Goal: Task Accomplishment & Management: Use online tool/utility

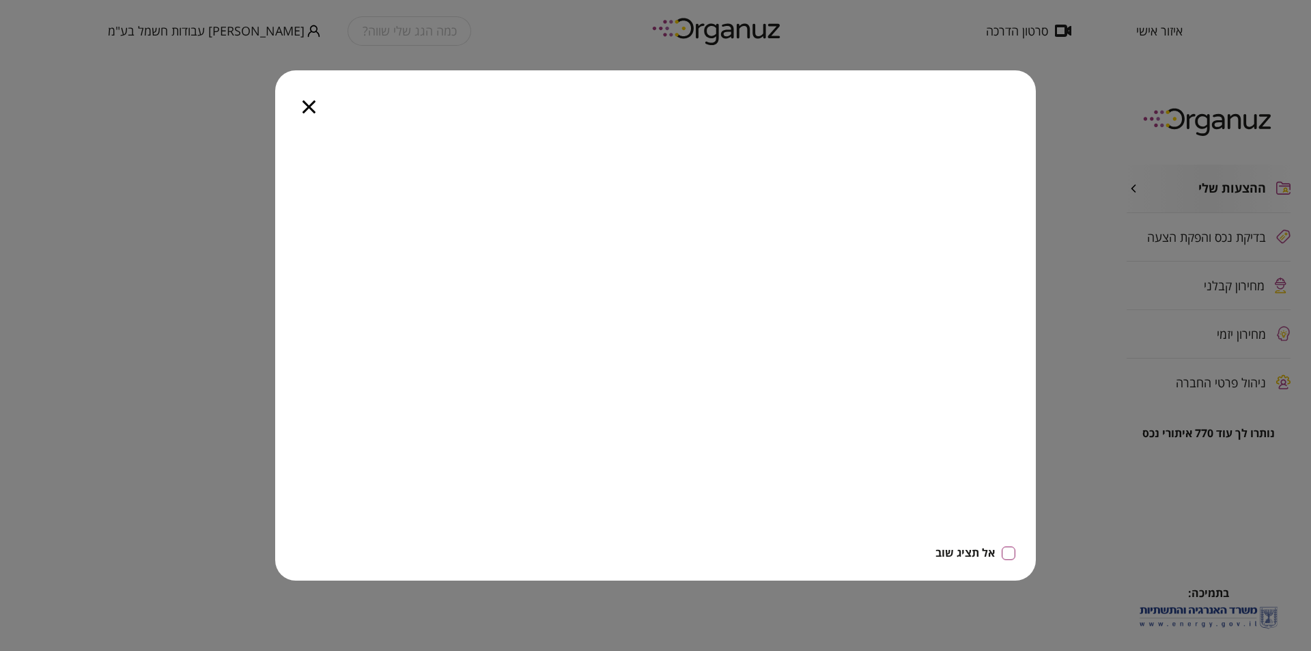
click at [311, 106] on icon "button" at bounding box center [309, 106] width 13 height 13
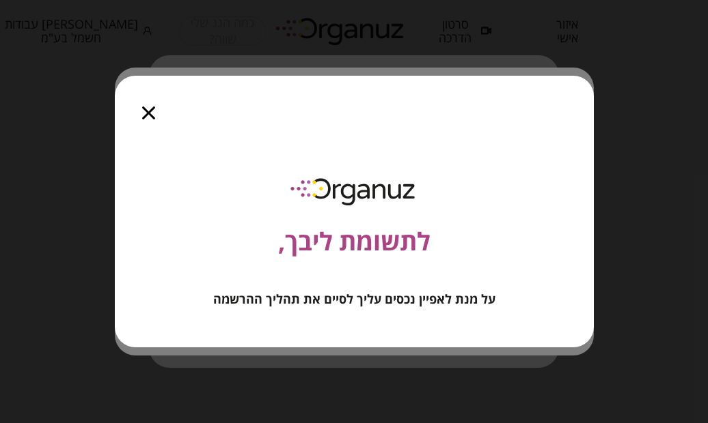
click at [150, 111] on icon "button" at bounding box center [148, 113] width 13 height 13
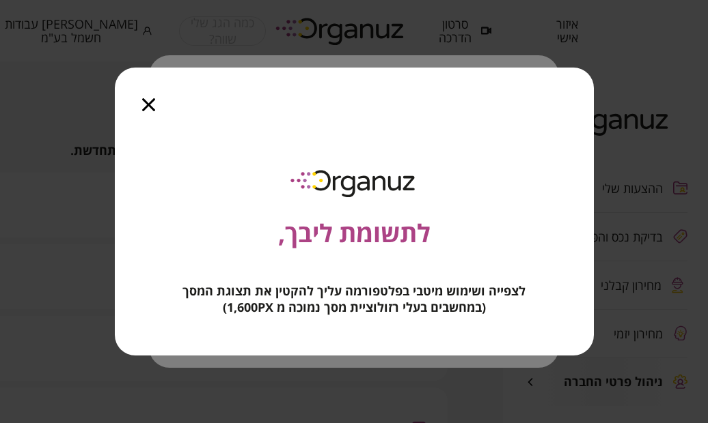
click at [150, 108] on icon "button" at bounding box center [148, 104] width 13 height 13
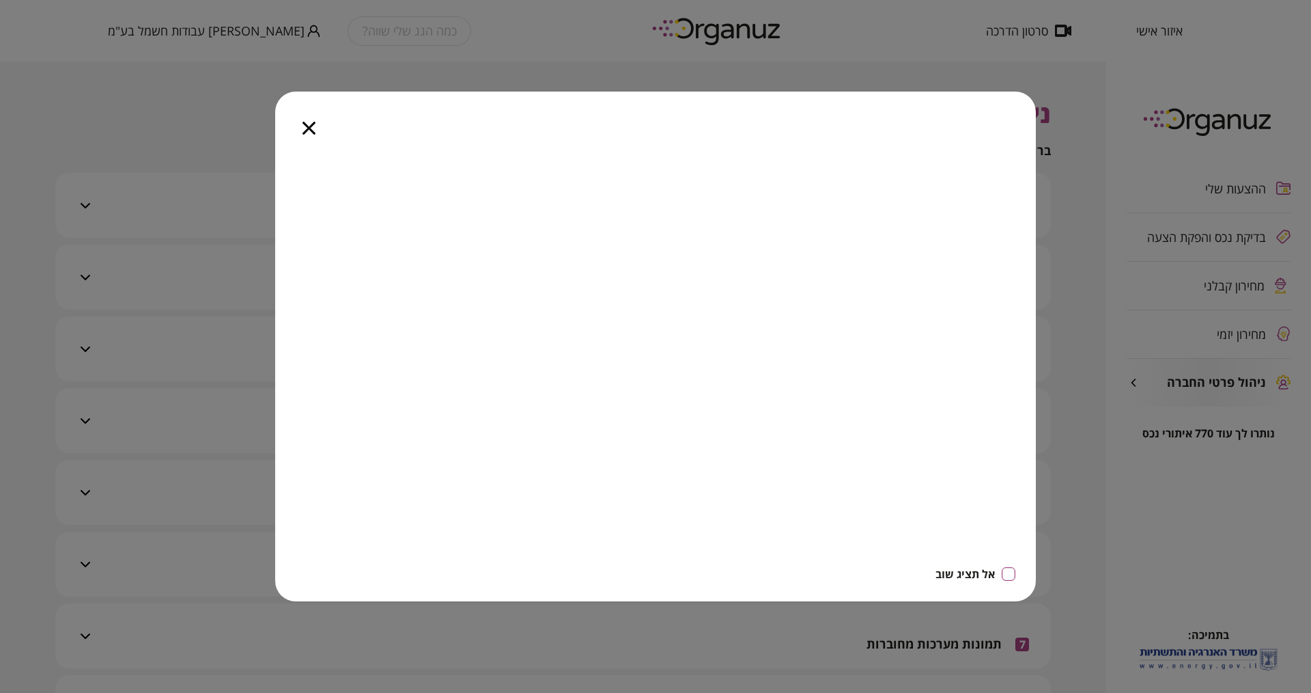
click at [309, 123] on icon "button" at bounding box center [309, 128] width 13 height 13
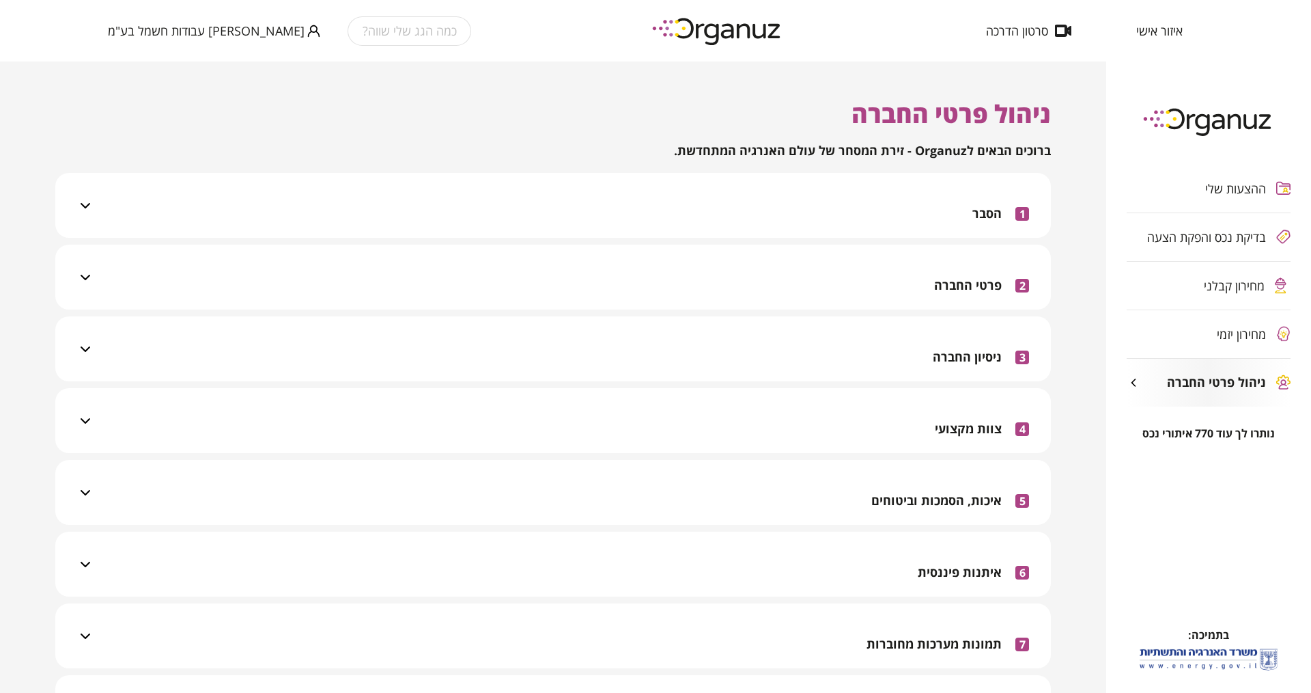
click at [707, 290] on div "ההצעות שלי בדיקת נכס והפקת הצעה מחירון קבלני מחירון יזמי ניהול פרטי החברה" at bounding box center [1208, 285] width 205 height 283
click at [707, 284] on div "ההצעות שלי בדיקת נכס והפקת הצעה מחירון קבלני מחירון יזמי ניהול פרטי החברה" at bounding box center [1208, 285] width 205 height 283
click at [173, 29] on span "שורתי חגי עבודות חשמל בע"מ" at bounding box center [206, 31] width 197 height 14
click at [139, 52] on li "התנתק" at bounding box center [134, 56] width 53 height 25
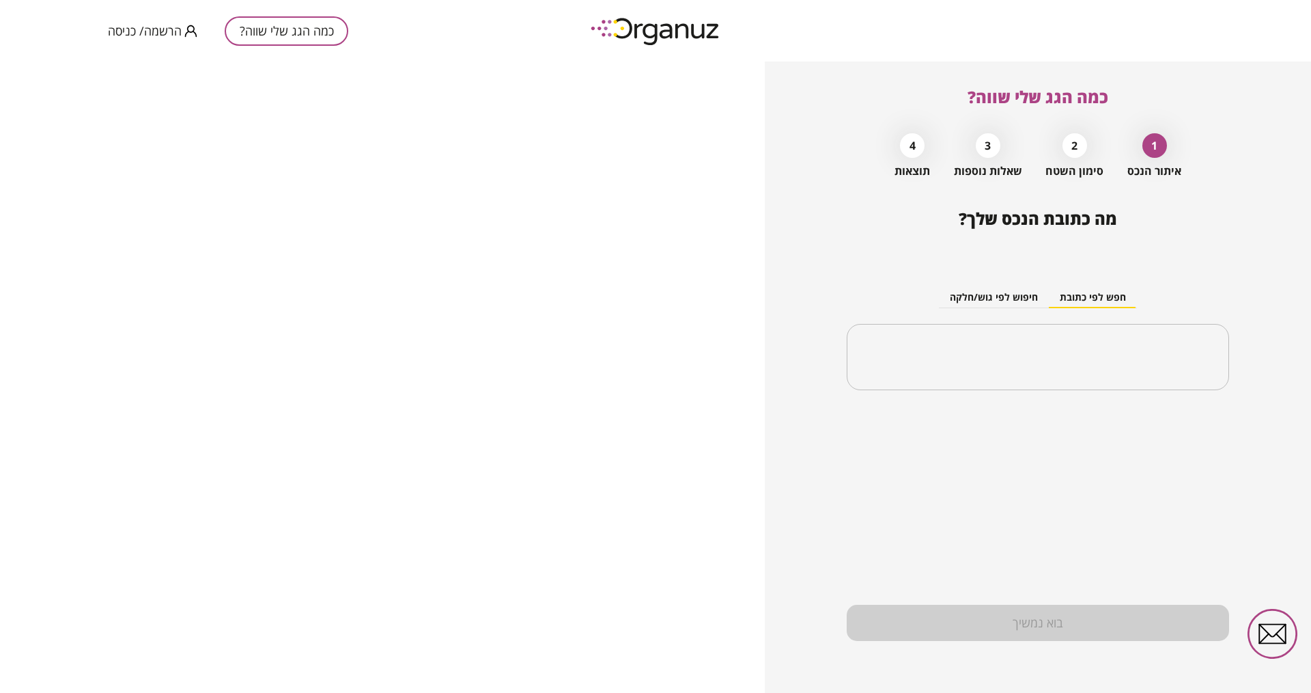
click at [153, 31] on span "הרשמה/ כניסה" at bounding box center [145, 31] width 74 height 14
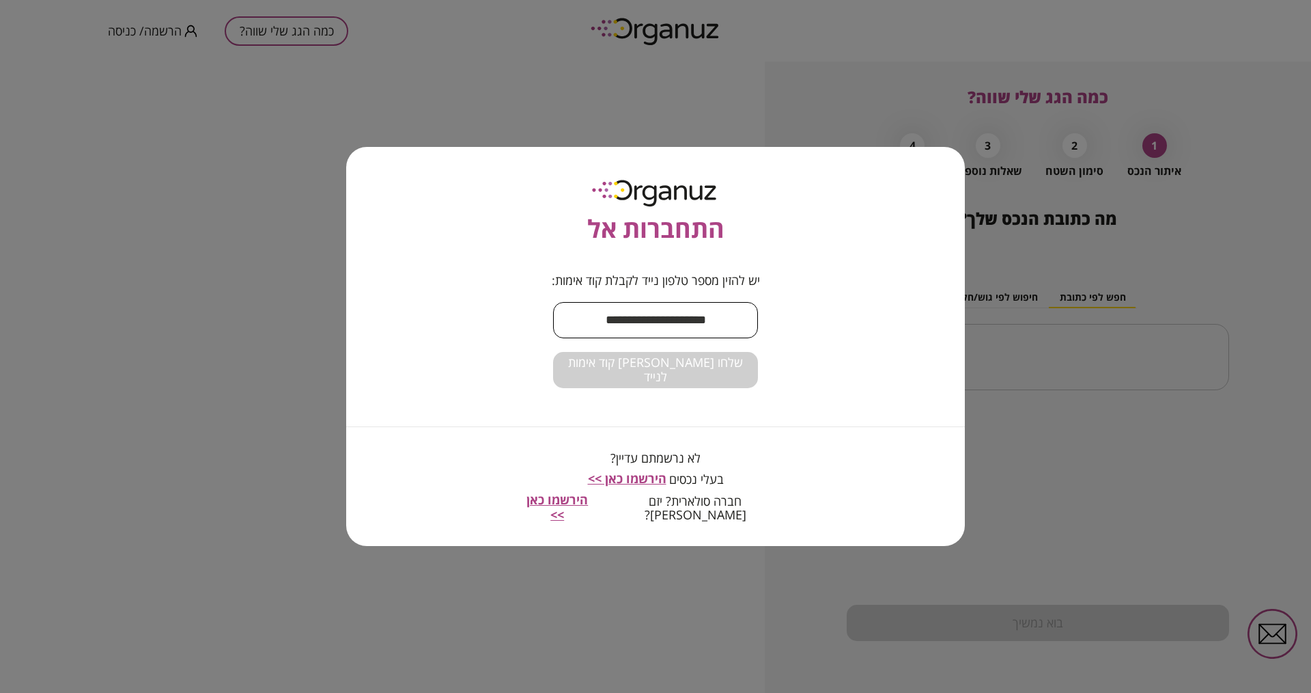
click at [647, 322] on input "text" at bounding box center [655, 320] width 205 height 40
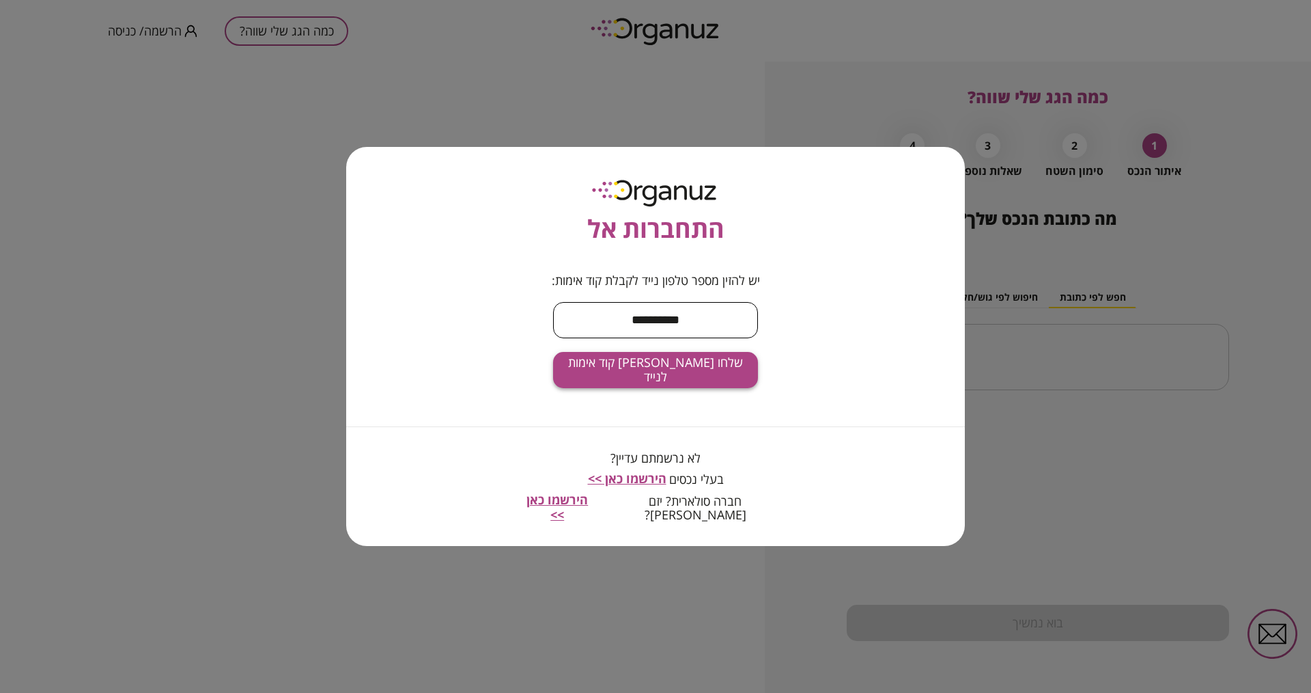
type input "**********"
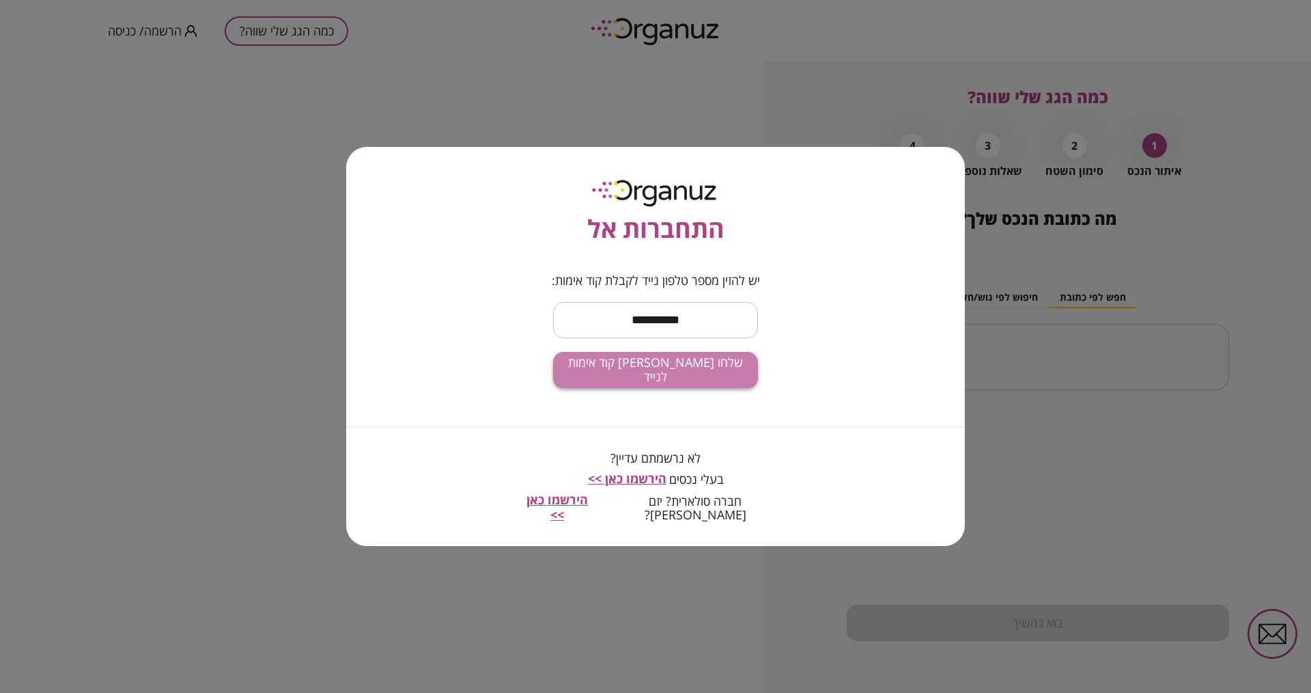
click at [636, 375] on span "שלחו לי קוד אימות לנייד" at bounding box center [655, 369] width 183 height 29
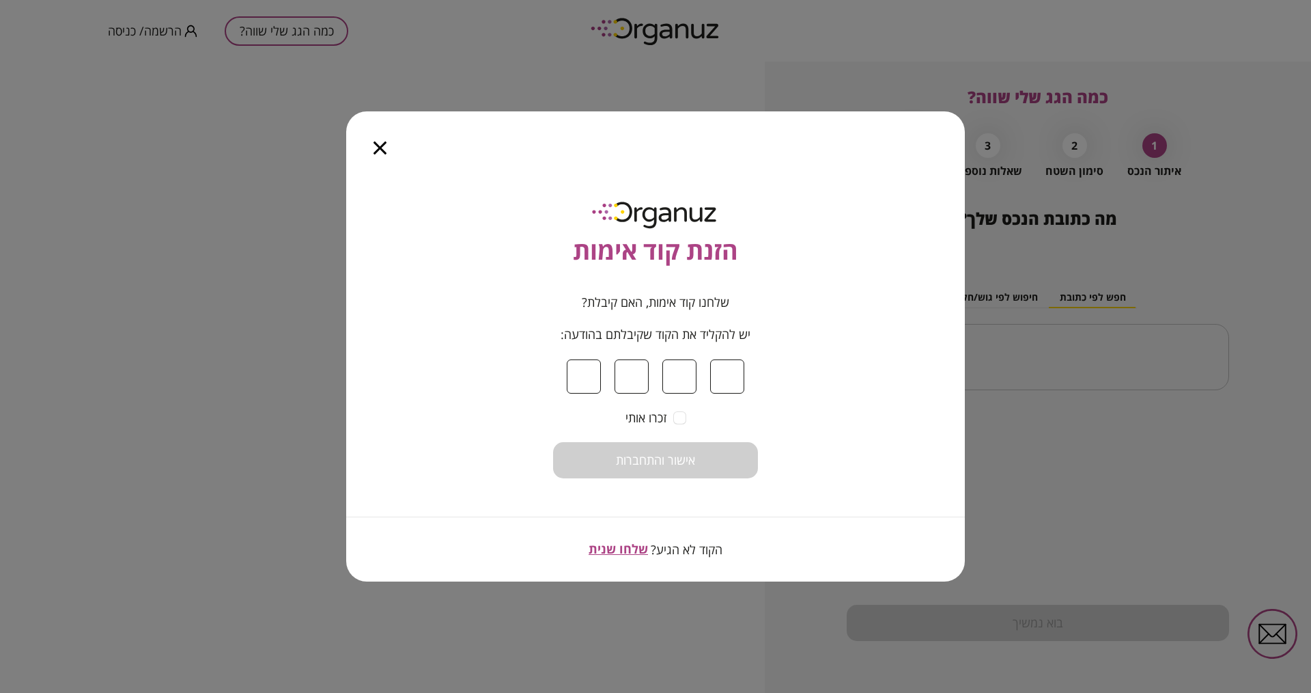
type input "*"
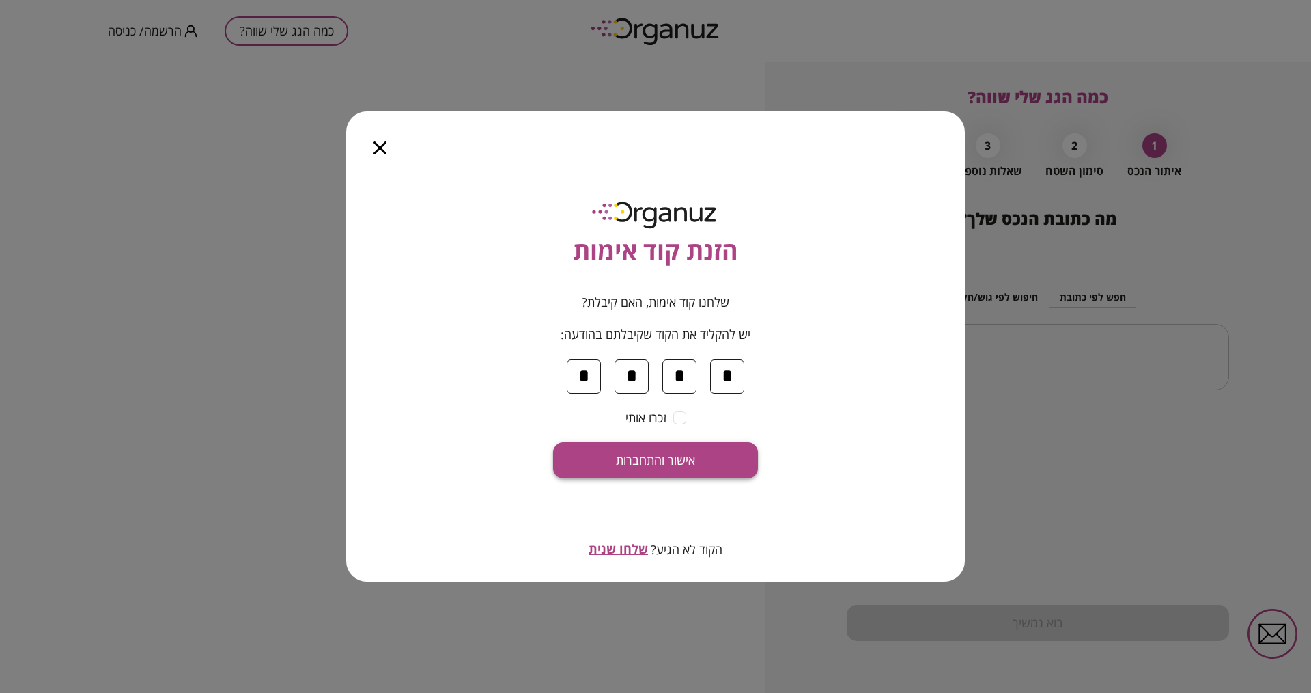
type input "*"
click at [642, 423] on span "אישור והתחברות" at bounding box center [655, 460] width 79 height 15
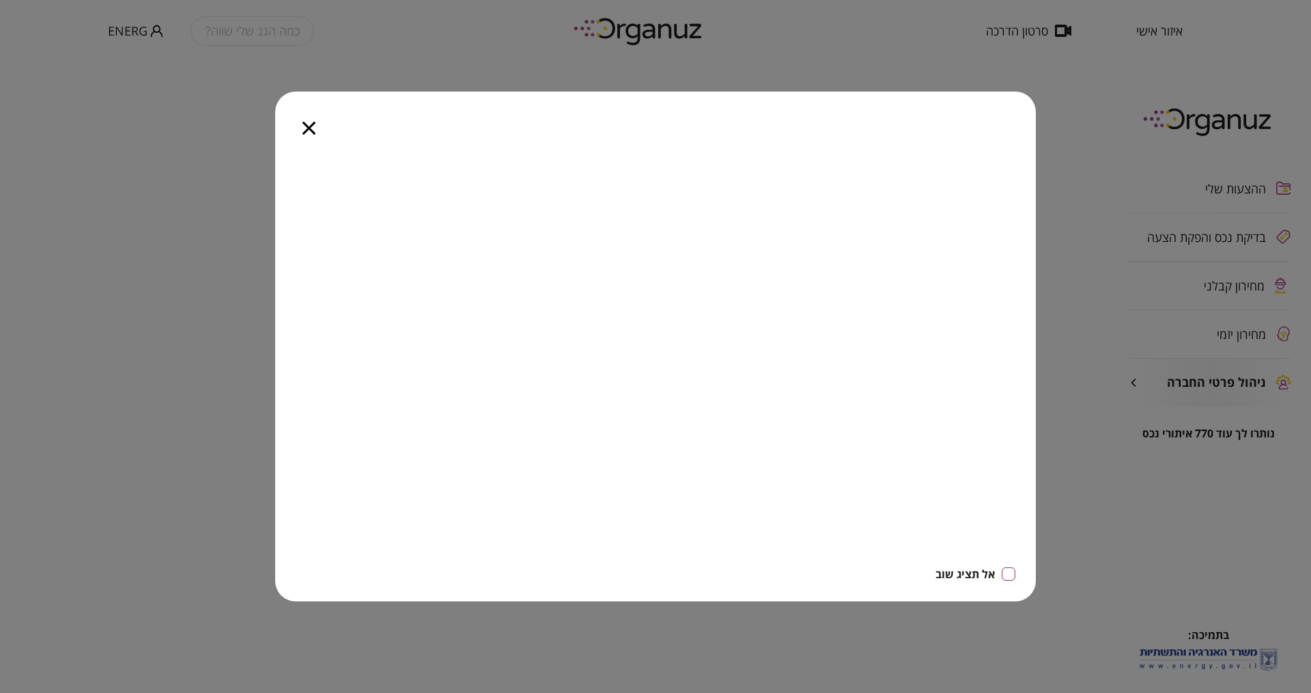
click at [312, 123] on icon "button" at bounding box center [309, 128] width 13 height 13
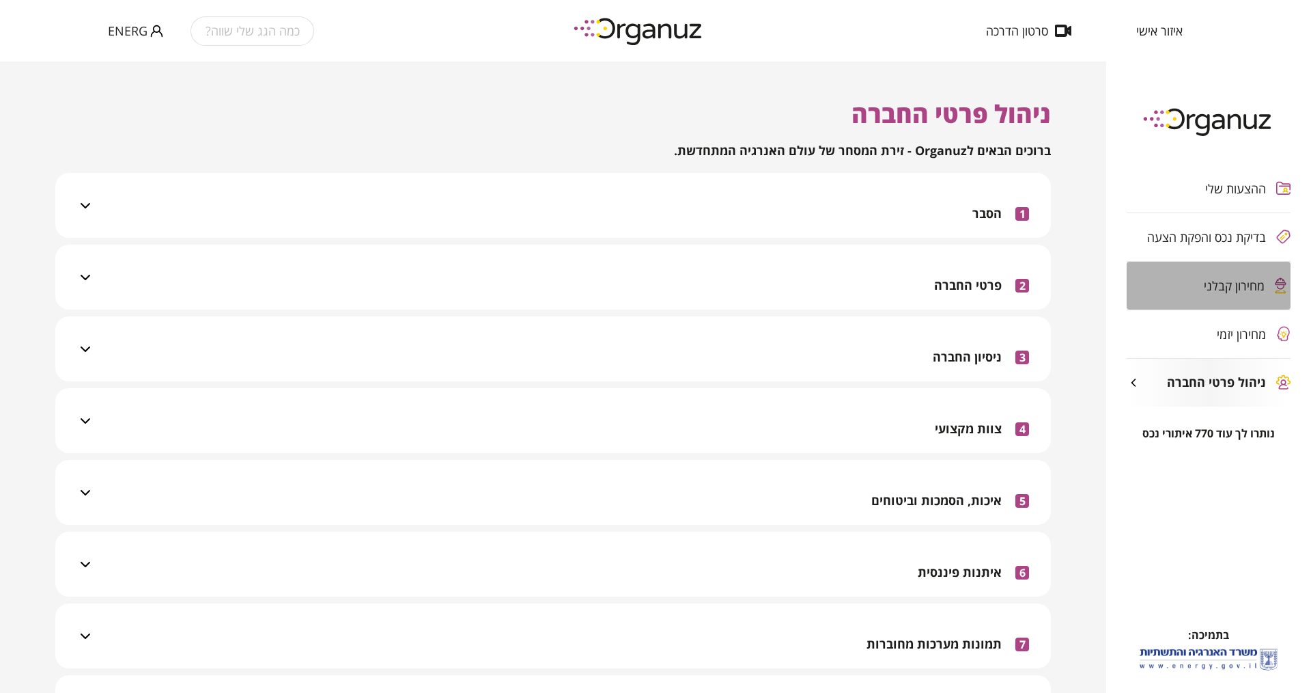
click at [707, 287] on span "מחירון קבלני" at bounding box center [1234, 286] width 61 height 14
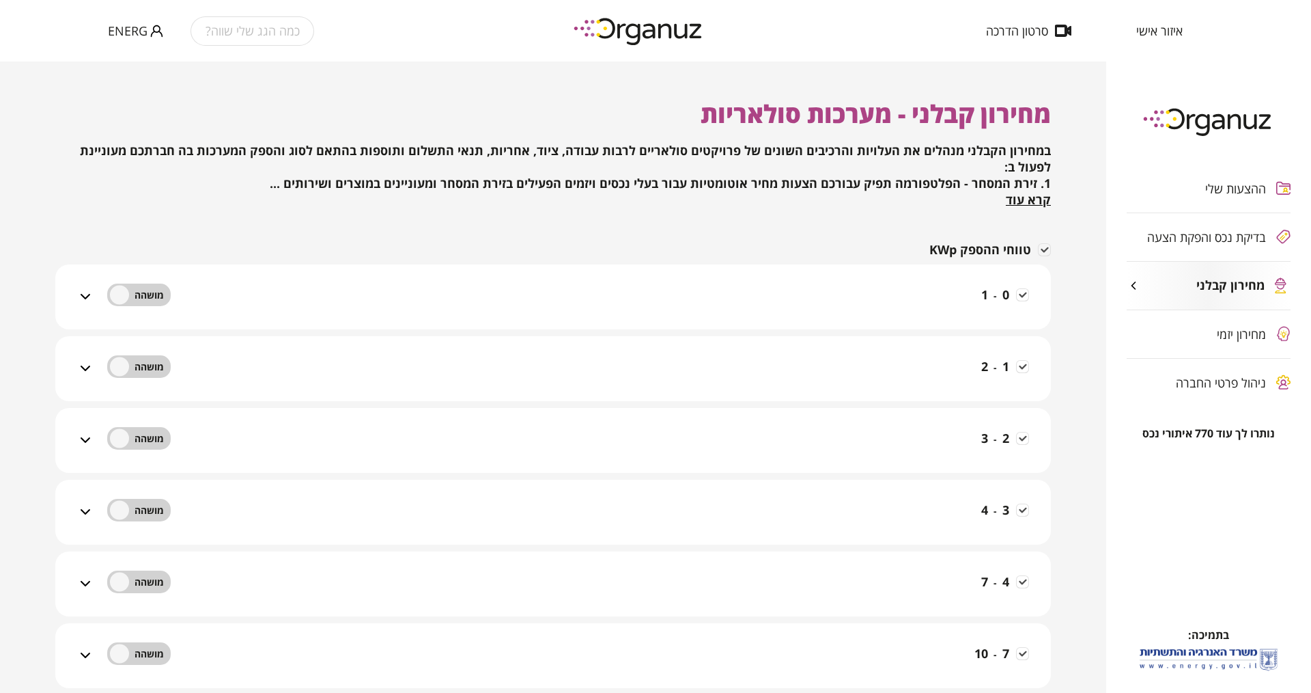
click at [89, 289] on icon at bounding box center [85, 296] width 16 height 16
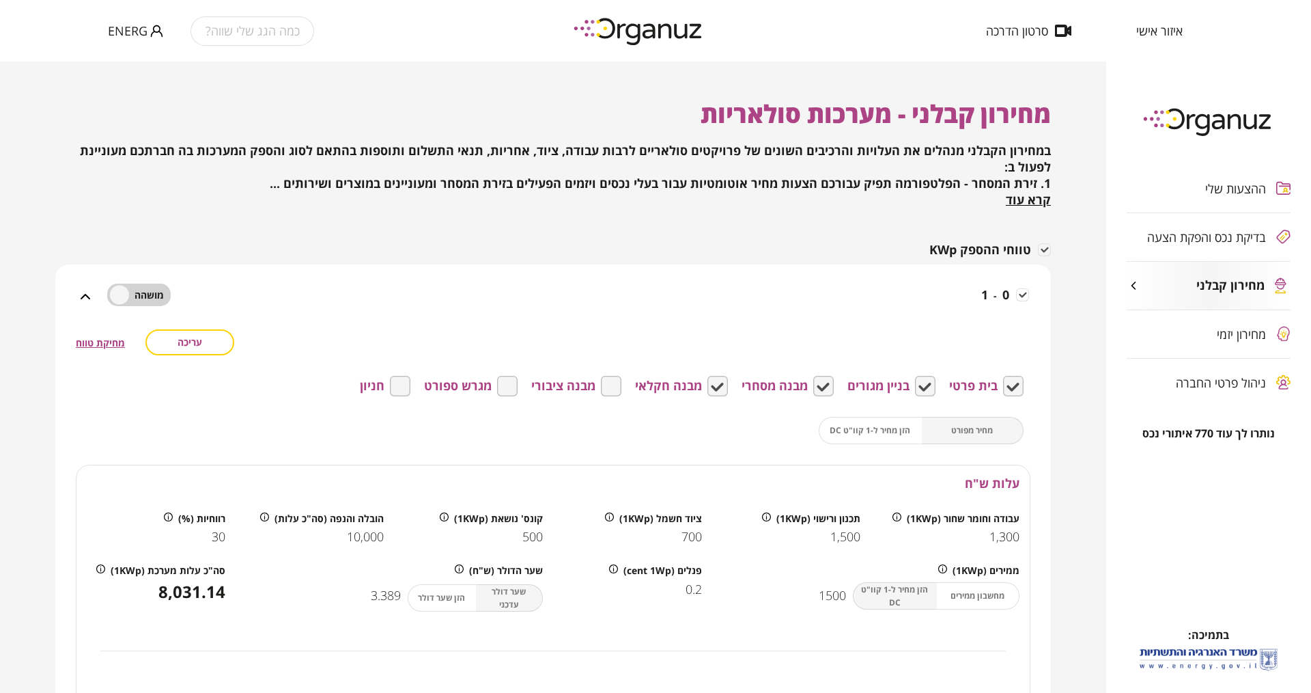
click at [97, 344] on span "מחיקת טווח" at bounding box center [100, 342] width 49 height 13
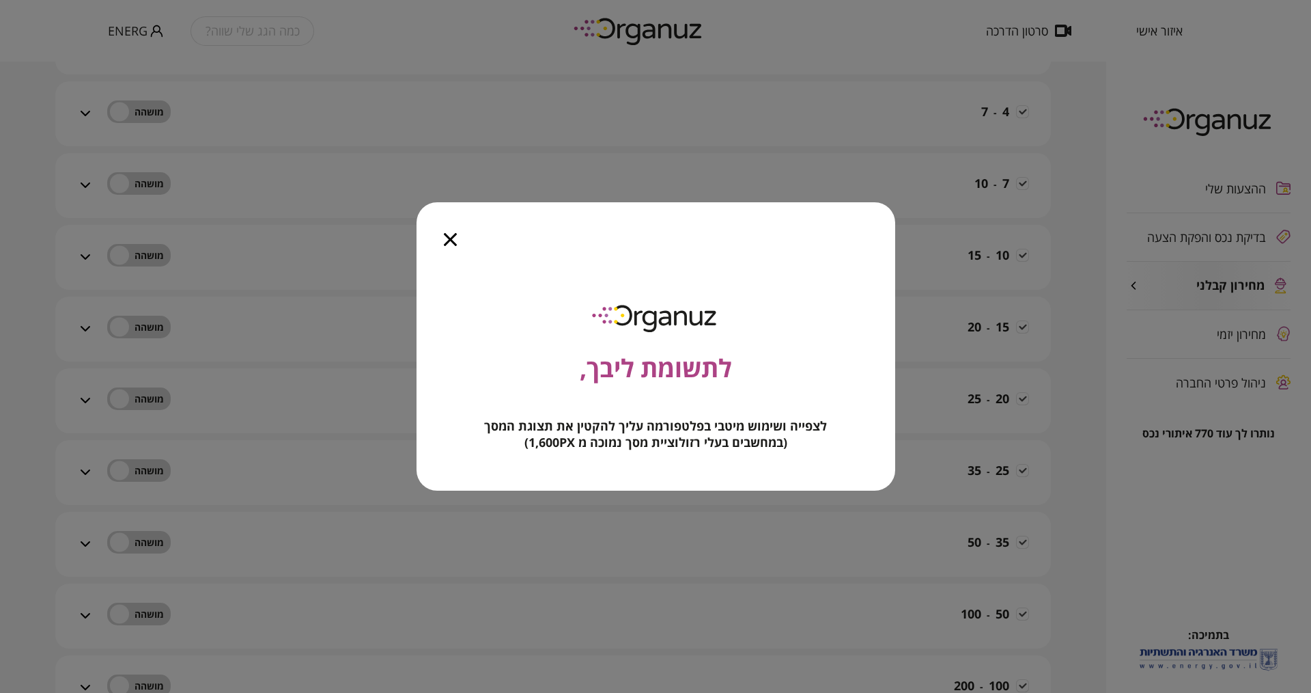
scroll to position [431, 0]
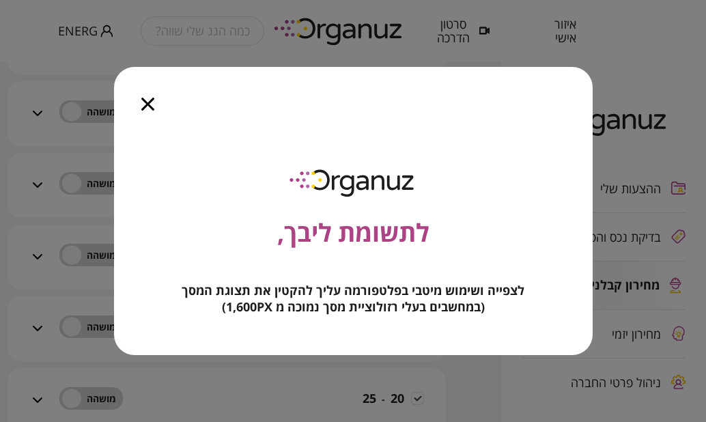
click at [147, 105] on icon "button" at bounding box center [147, 104] width 13 height 13
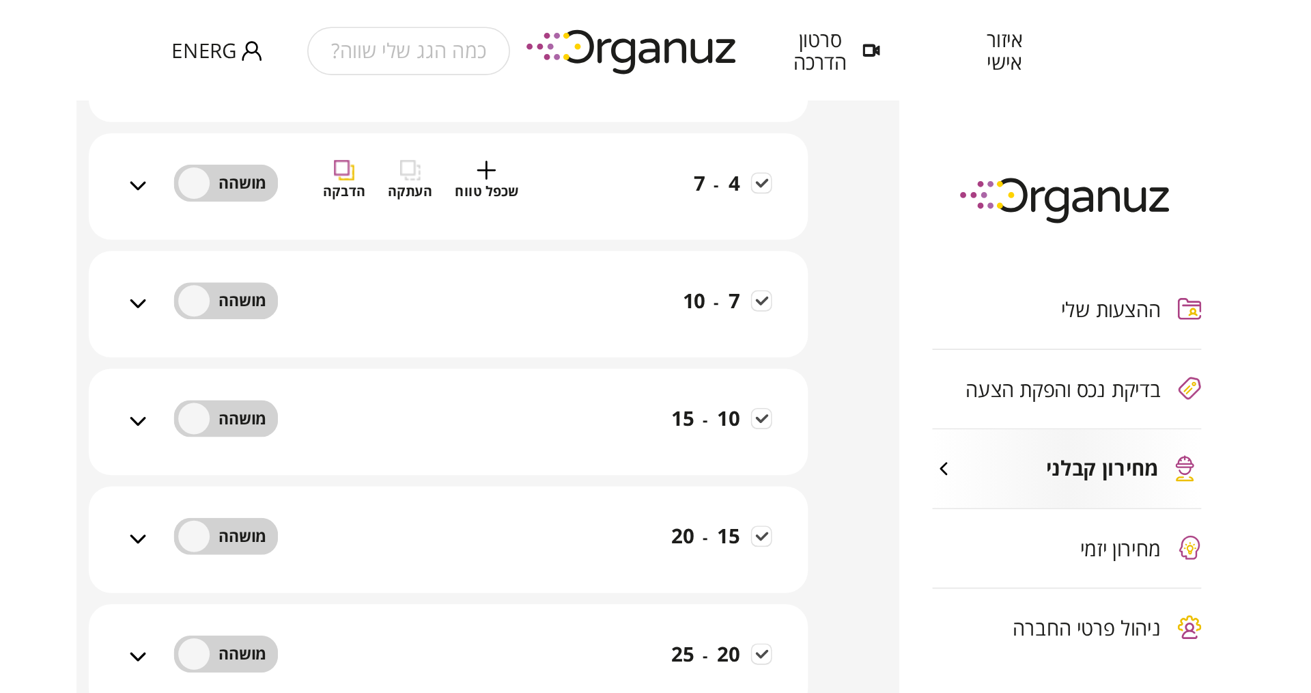
scroll to position [398, 0]
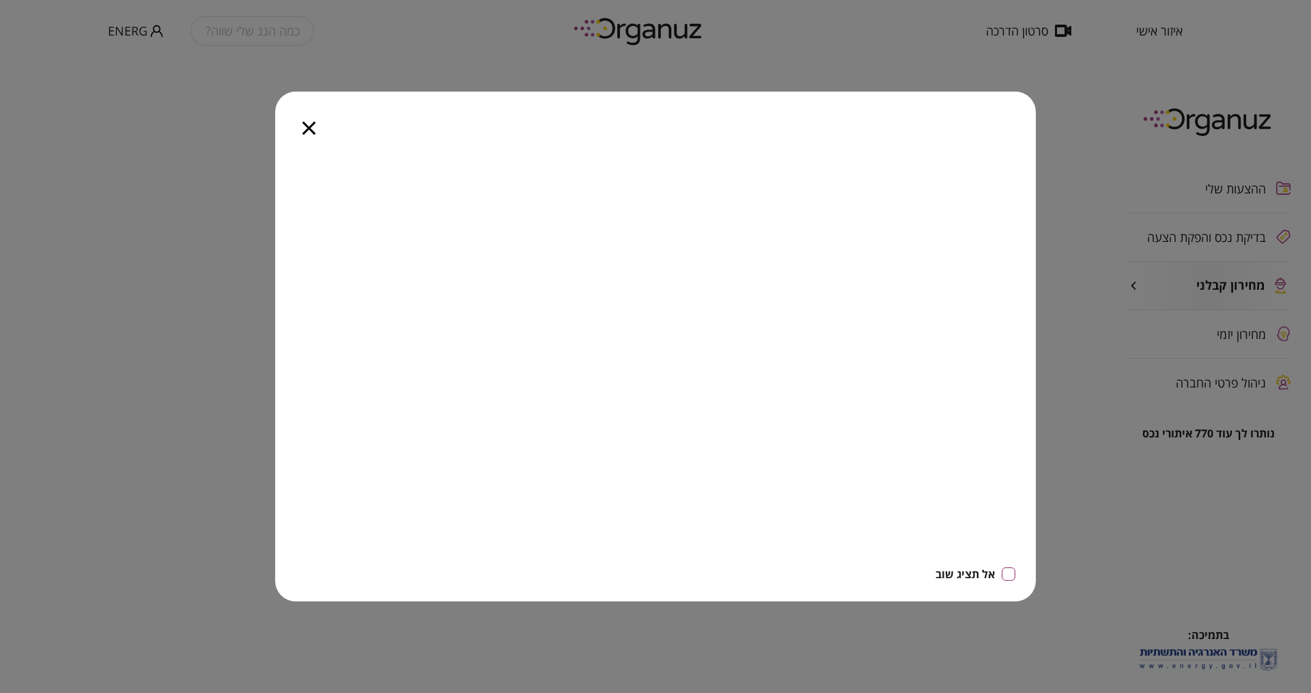
click at [311, 128] on icon "button" at bounding box center [309, 128] width 13 height 13
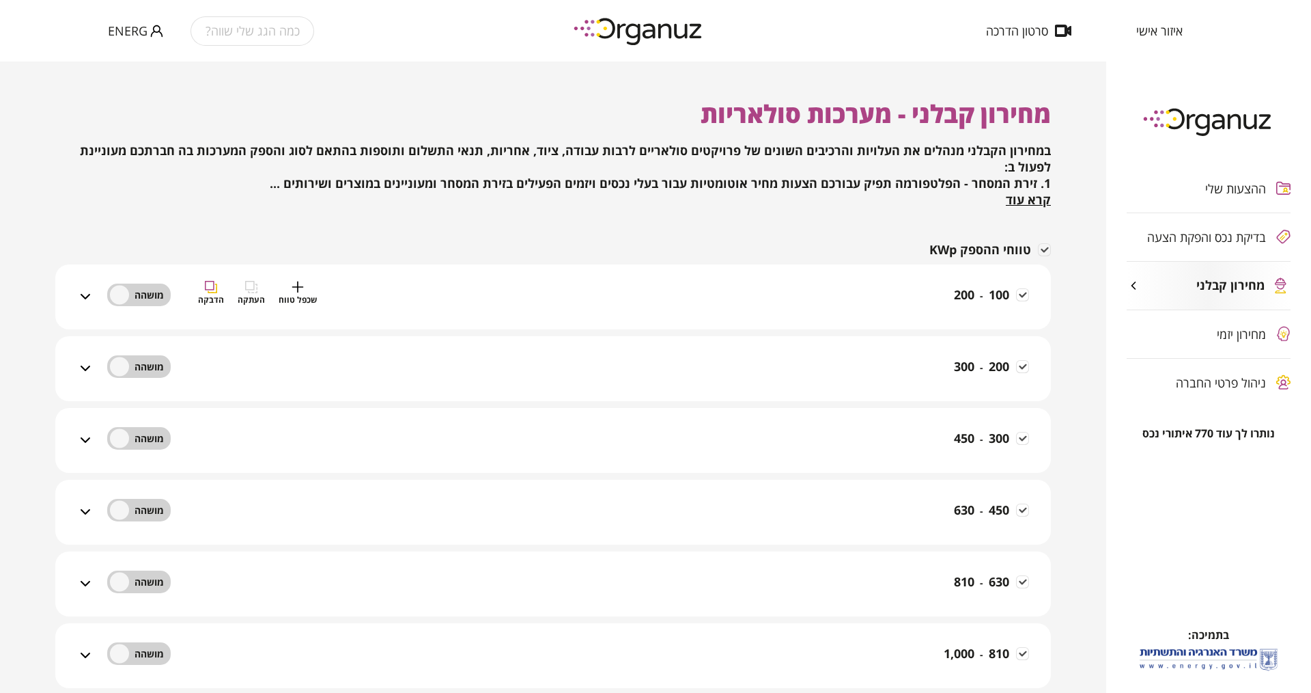
click at [801, 284] on div "100 - 200 שכפל טווח העתקה הדבקה" at bounding box center [562, 305] width 936 height 48
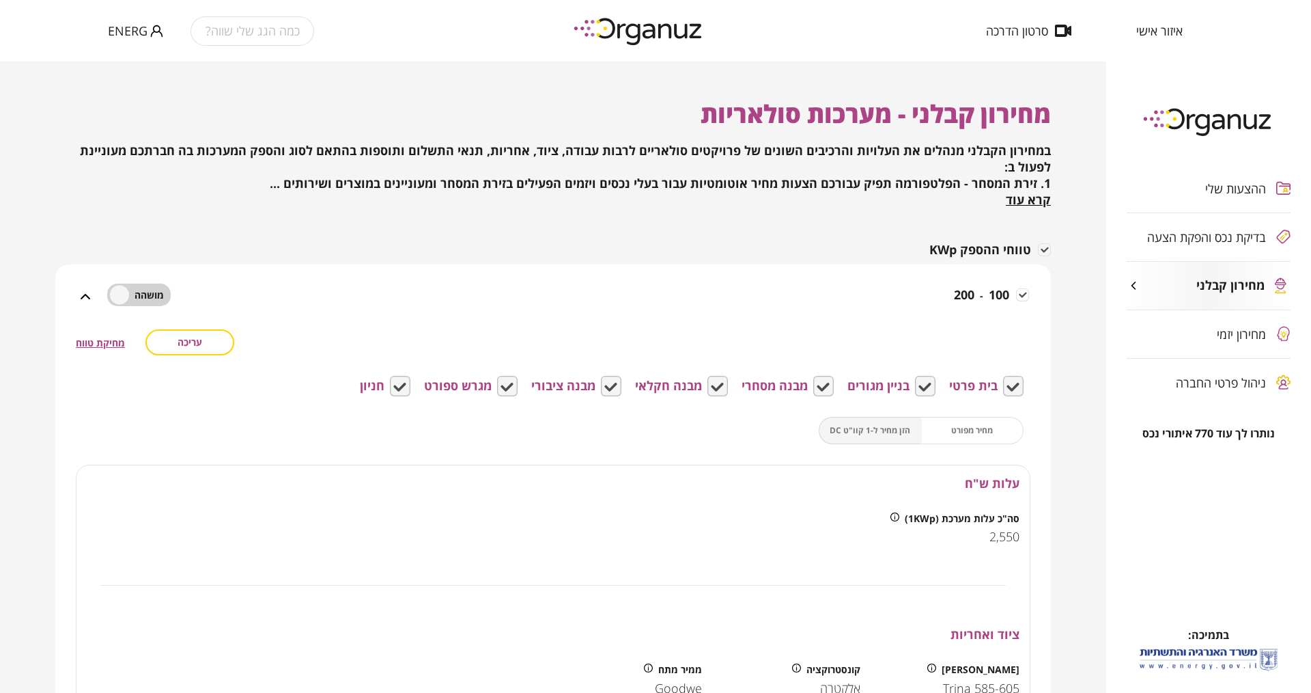
click at [189, 337] on span "עריכה" at bounding box center [190, 342] width 25 height 12
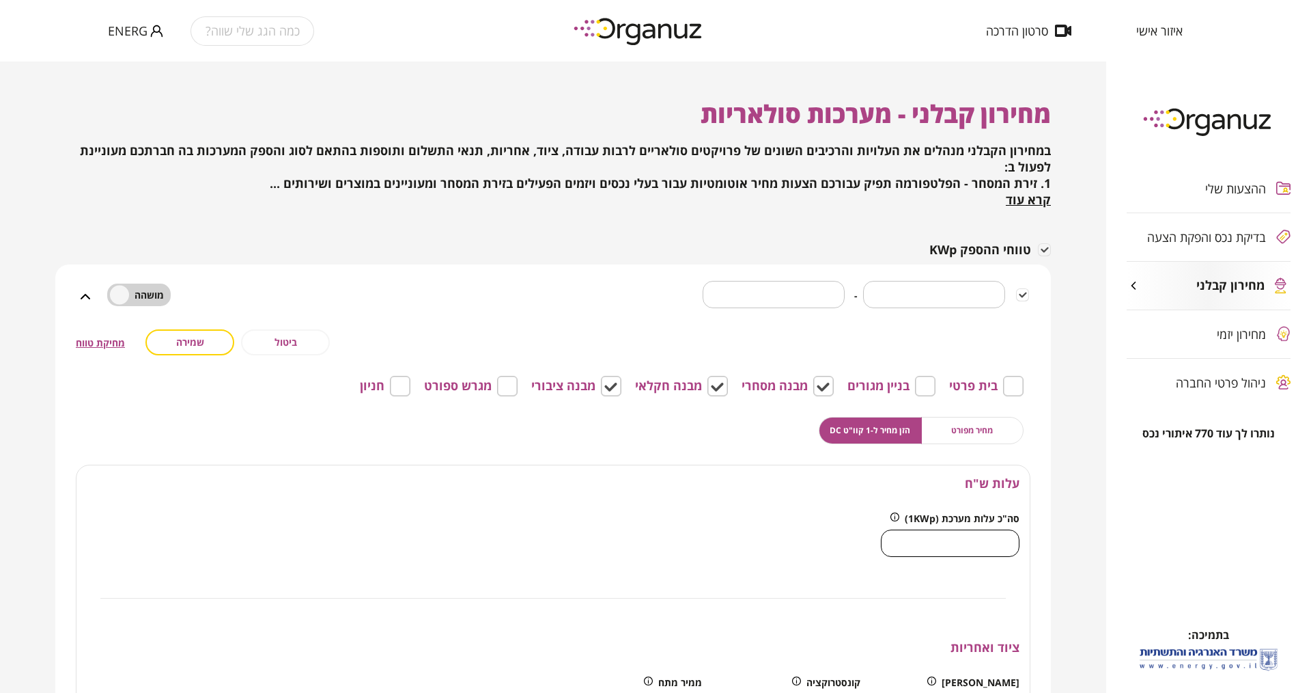
drag, startPoint x: 989, startPoint y: 542, endPoint x: 1026, endPoint y: 539, distance: 37.0
click at [1026, 539] on div "סה"כ עלות מערכת (1KWp) **** ​" at bounding box center [950, 534] width 159 height 65
type input "****"
click at [783, 522] on div "סה"כ עלות מערכת (1KWp) **** ​" at bounding box center [552, 534] width 953 height 65
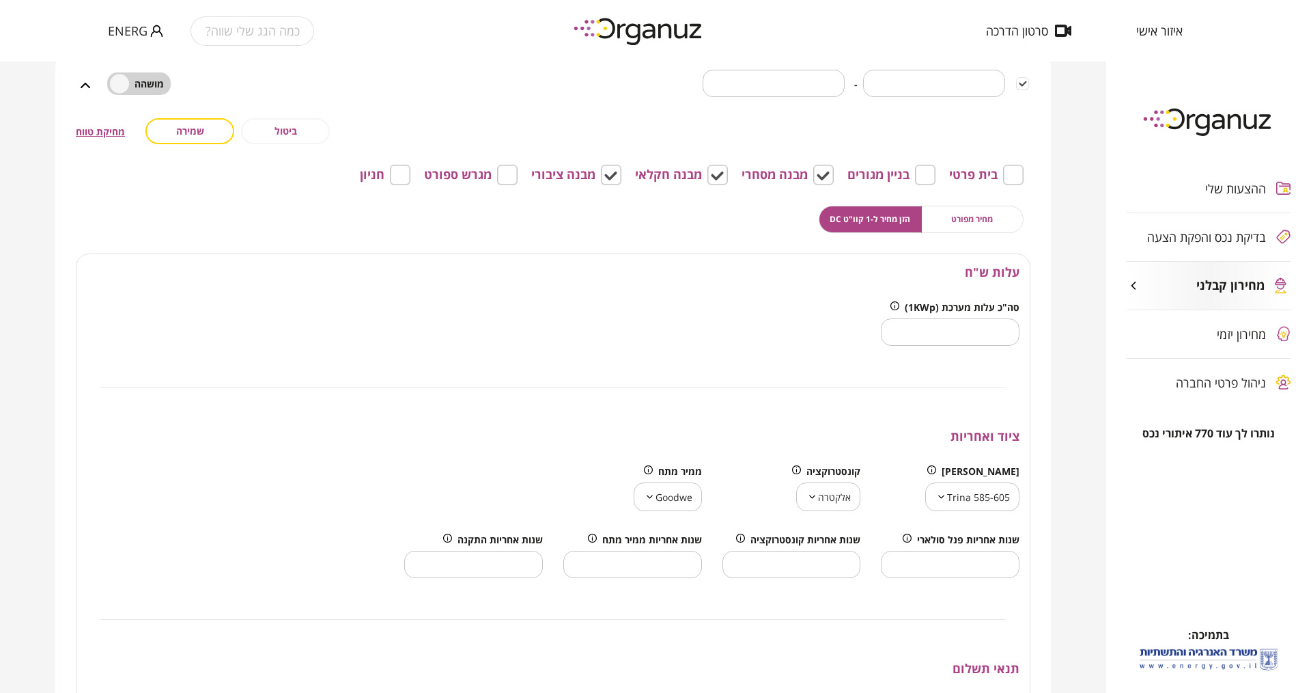
scroll to position [273, 0]
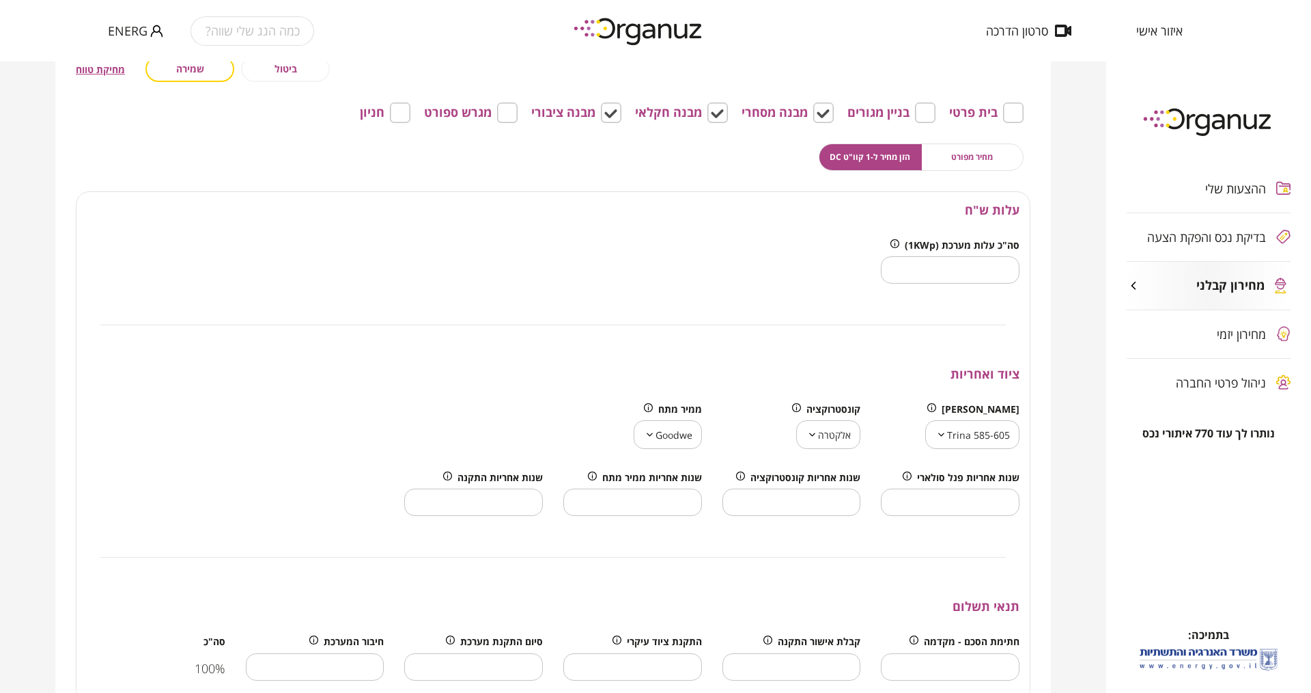
click at [940, 434] on icon at bounding box center [941, 434] width 10 height 16
click at [958, 431] on body "איזור אישי סרטון הדרכה כמה הגג שלי שווה? EnerG ההצעות שלי בדיקת נכס והפקת הצעה …" at bounding box center [655, 346] width 1311 height 693
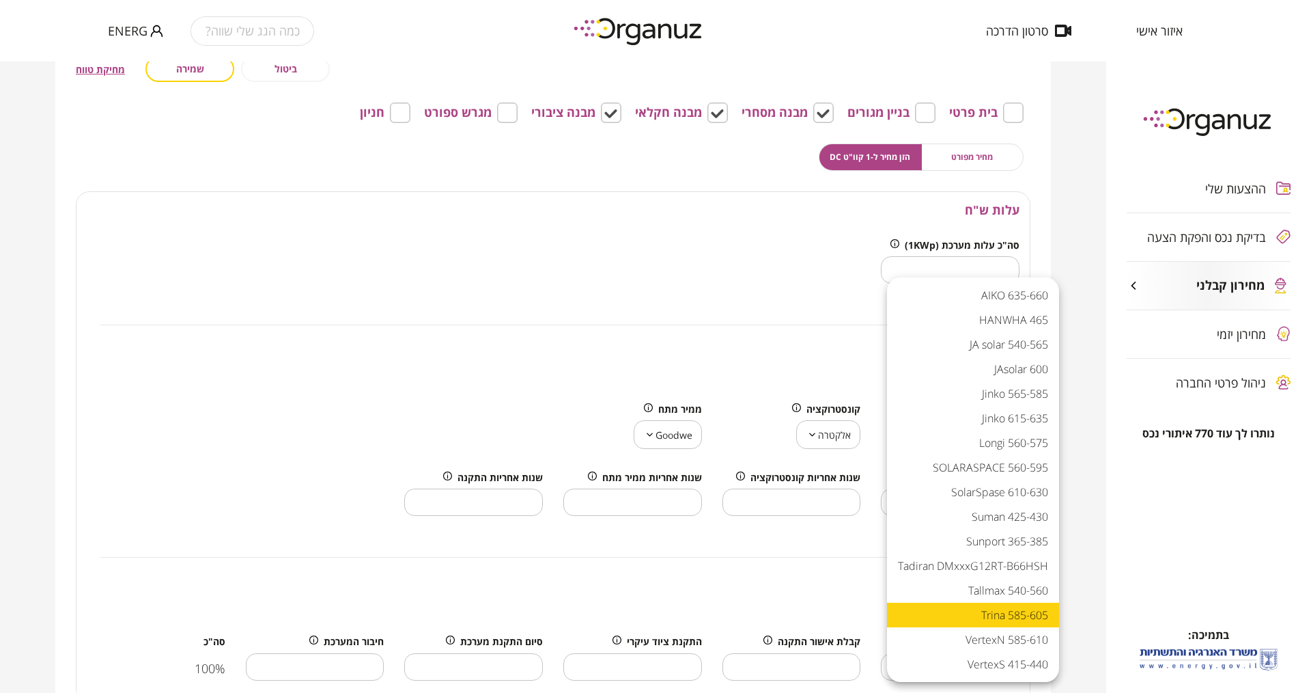
click at [991, 462] on li "SOLARASPACE 560-595" at bounding box center [973, 467] width 172 height 25
type input "**********"
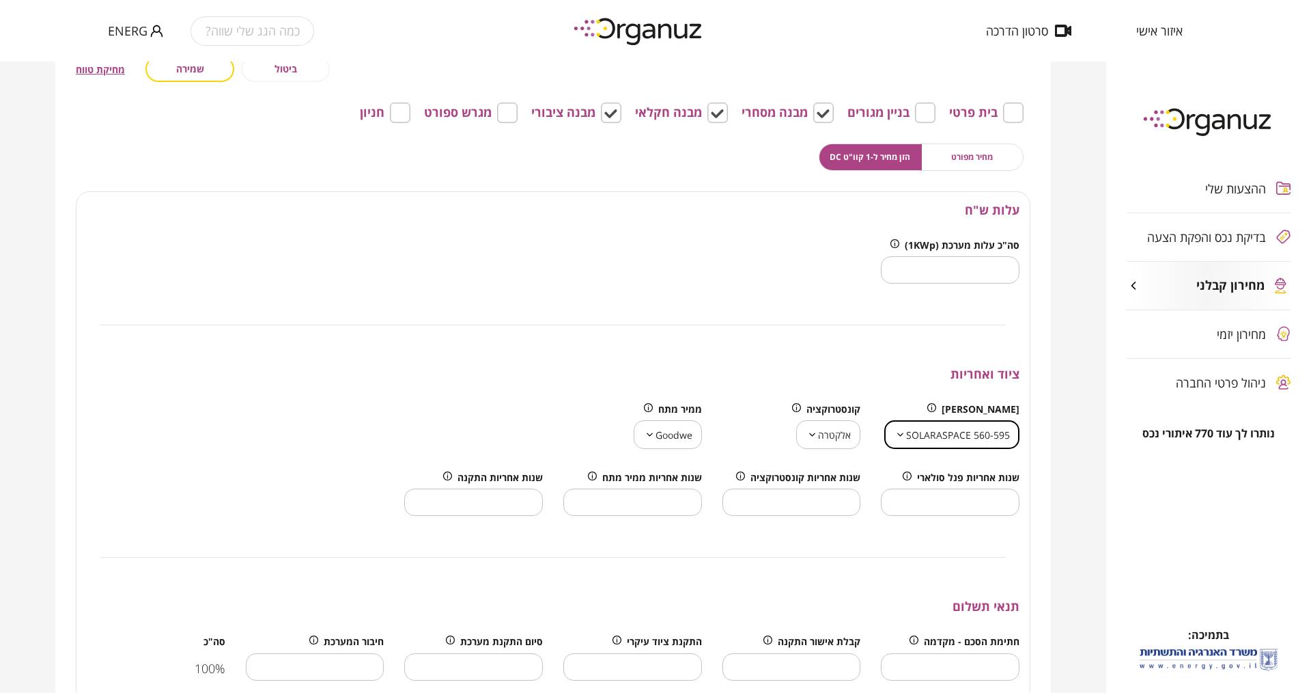
click at [826, 438] on body "איזור אישי סרטון הדרכה כמה הגג שלי שווה? EnerG ההצעות שלי בדיקת נכס והפקת הצעה …" at bounding box center [655, 346] width 1311 height 693
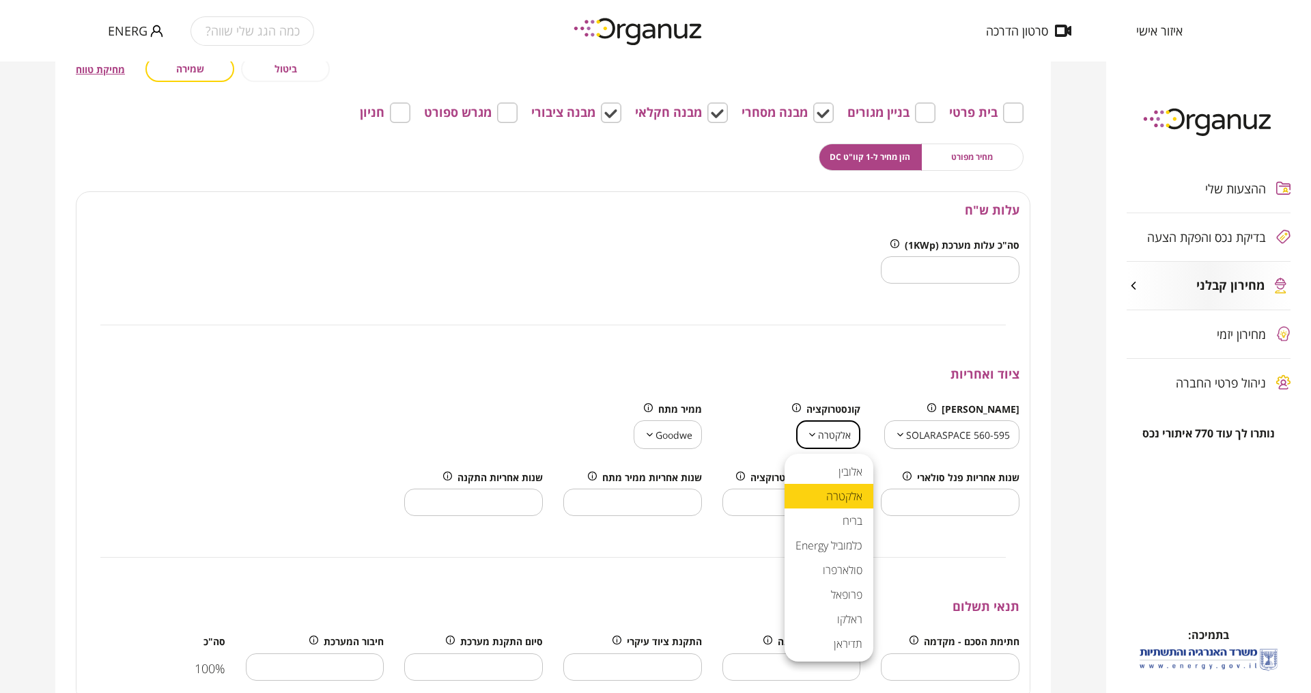
click at [826, 438] on div at bounding box center [655, 346] width 1311 height 693
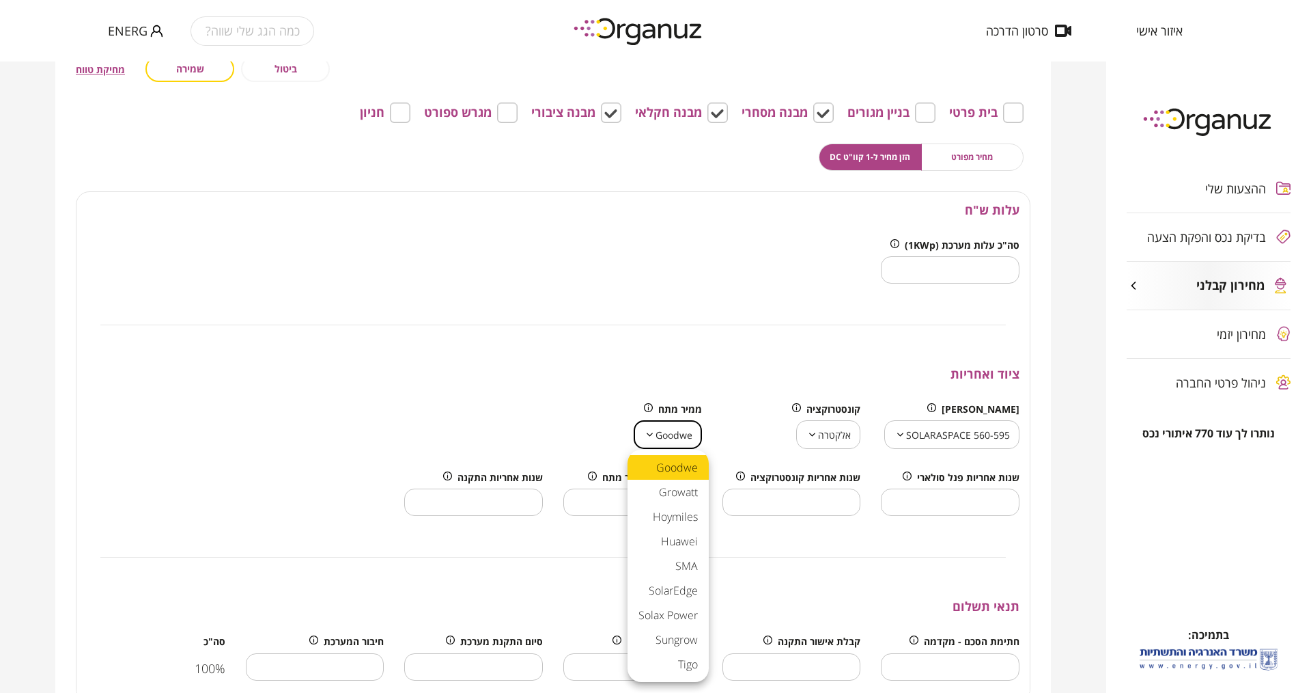
click at [664, 436] on body "איזור אישי סרטון הדרכה כמה הגג שלי שווה? EnerG ההצעות שלי בדיקת נכס והפקת הצעה …" at bounding box center [655, 346] width 1311 height 693
click at [687, 589] on li "SolarEdge" at bounding box center [668, 590] width 81 height 25
type input "**********"
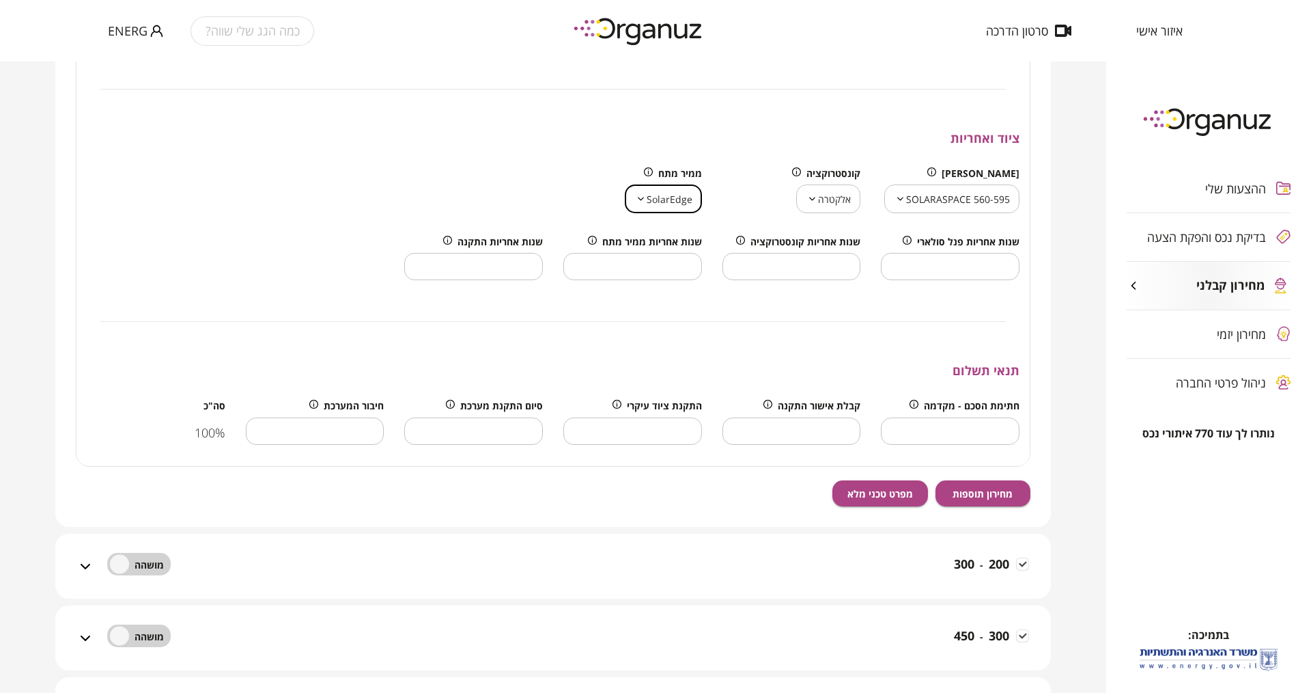
scroll to position [546, 0]
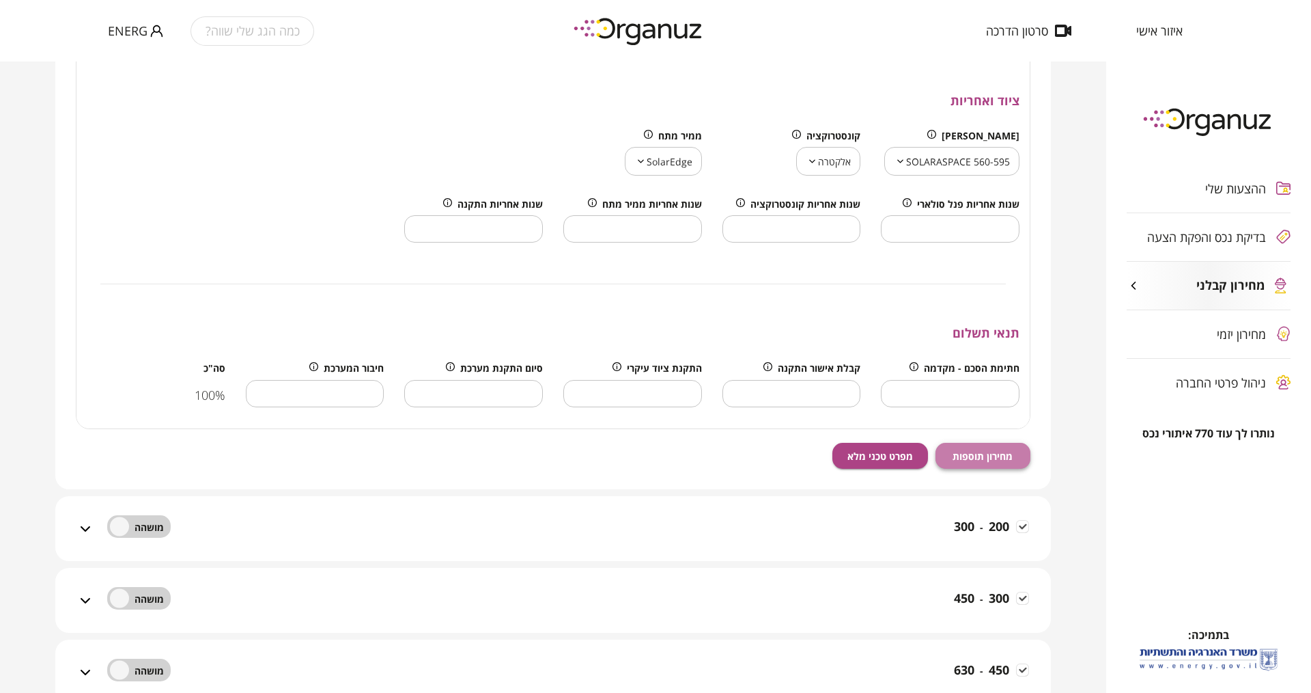
click at [990, 453] on span "מחירון תוספות" at bounding box center [983, 456] width 60 height 12
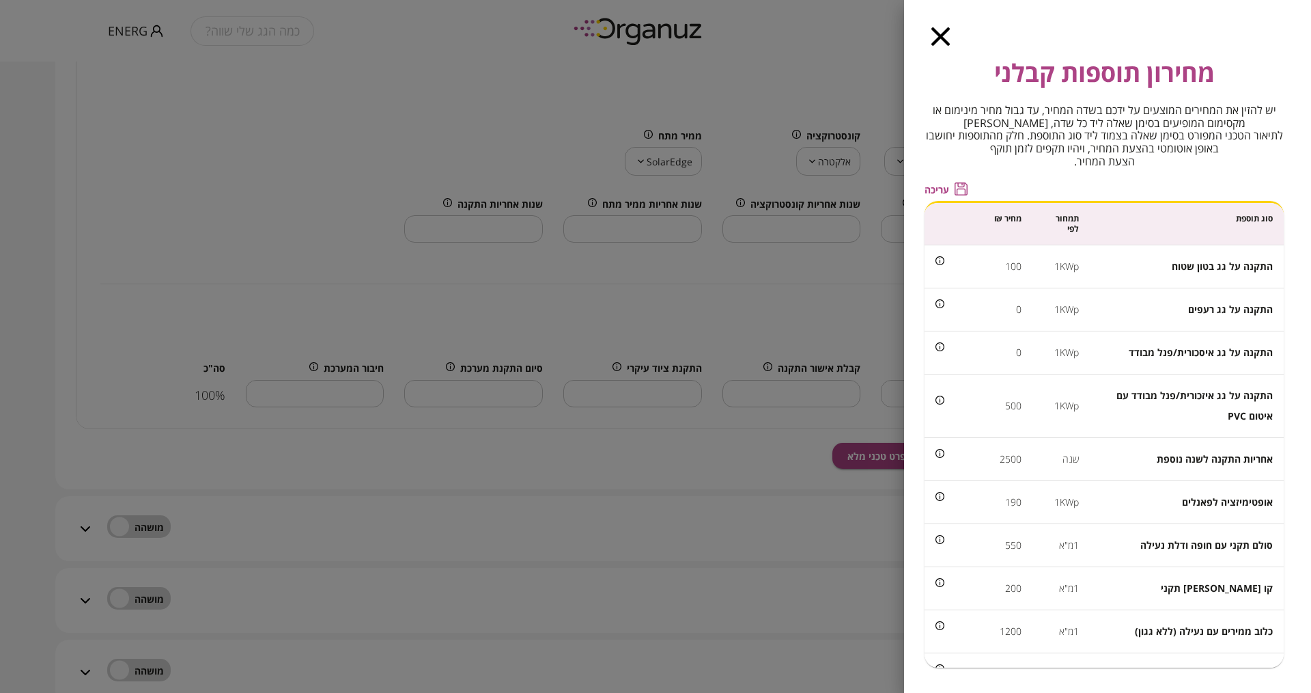
scroll to position [68, 0]
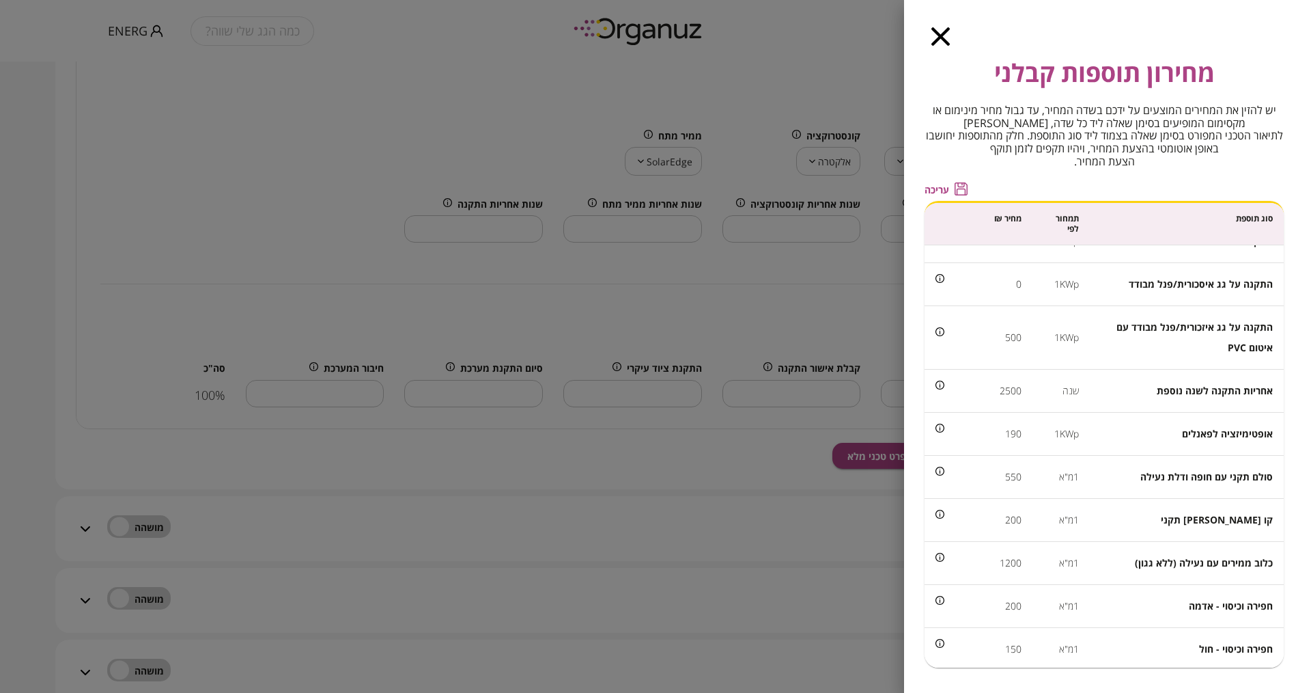
click at [938, 187] on span "עריכה" at bounding box center [937, 190] width 25 height 12
click at [940, 189] on span "שמירה" at bounding box center [939, 190] width 28 height 12
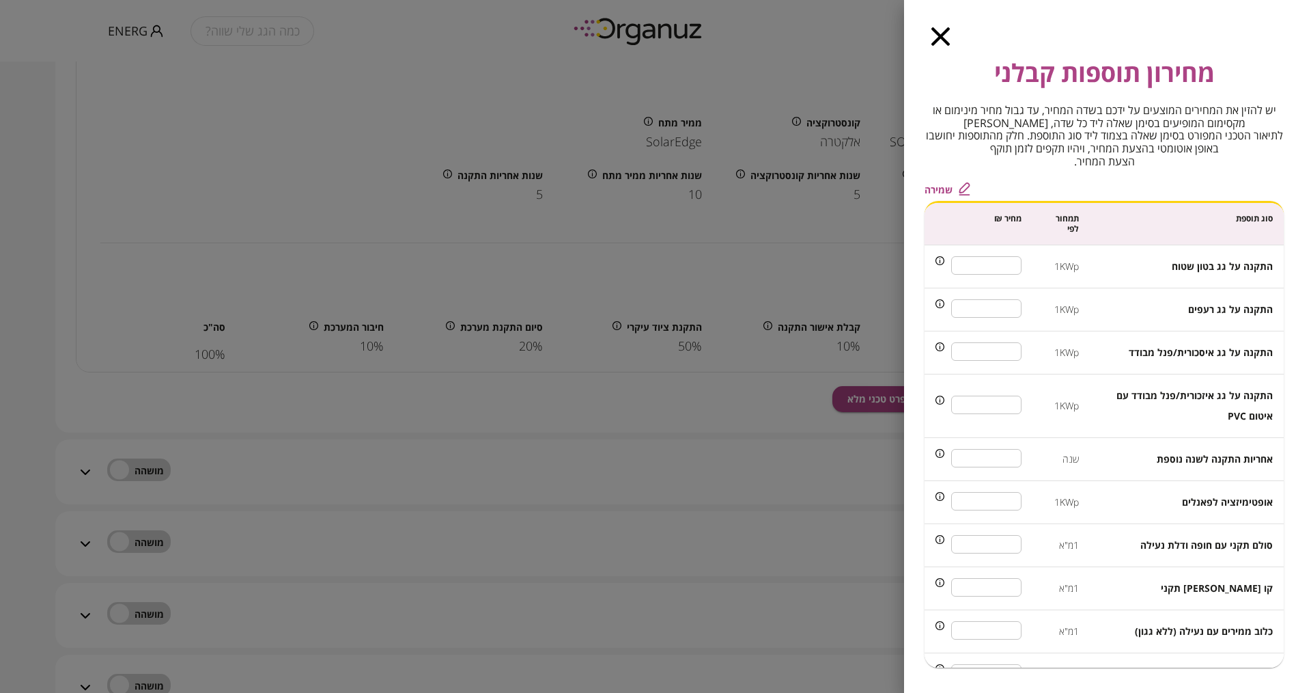
click at [936, 33] on icon "button" at bounding box center [941, 36] width 18 height 18
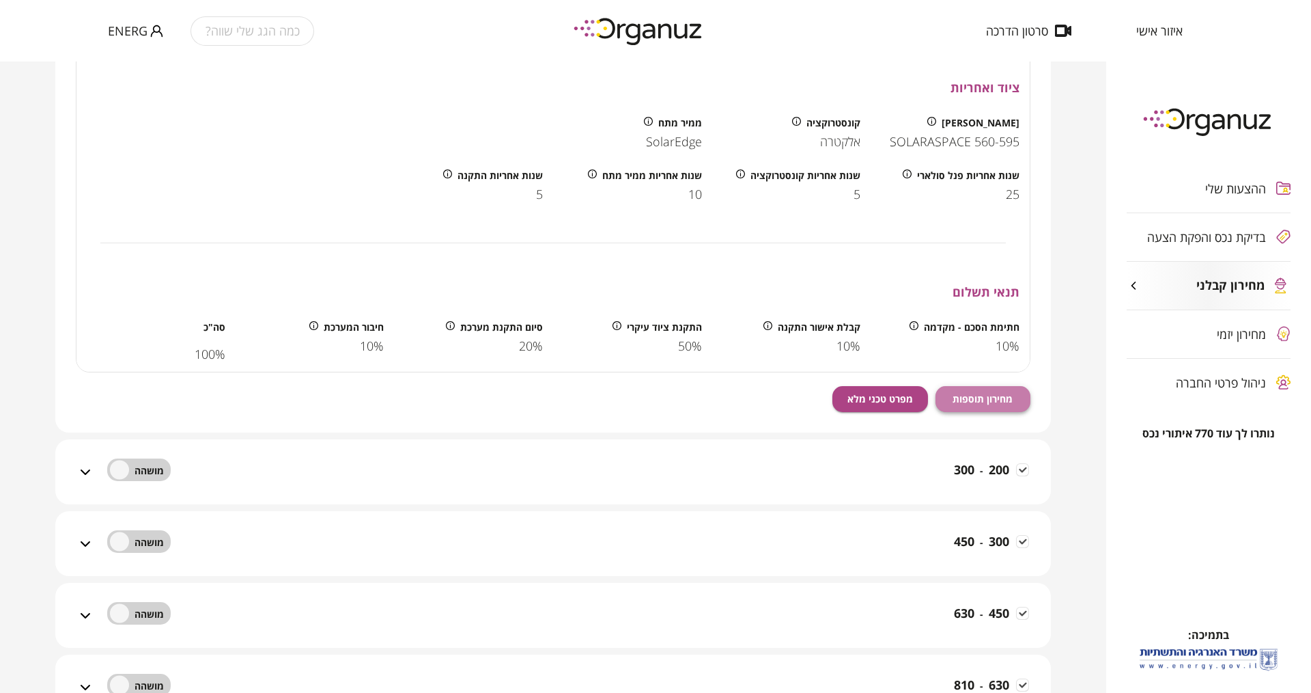
click at [981, 390] on button "מחירון תוספות" at bounding box center [984, 399] width 96 height 26
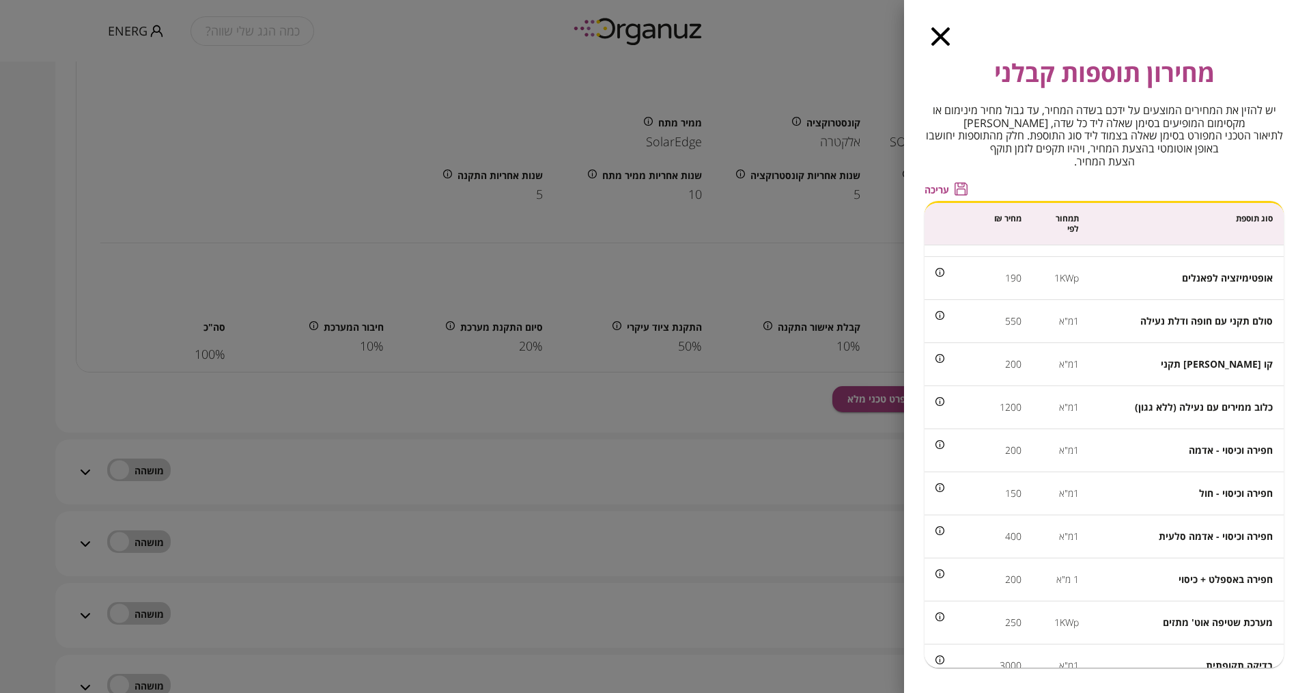
scroll to position [205, 0]
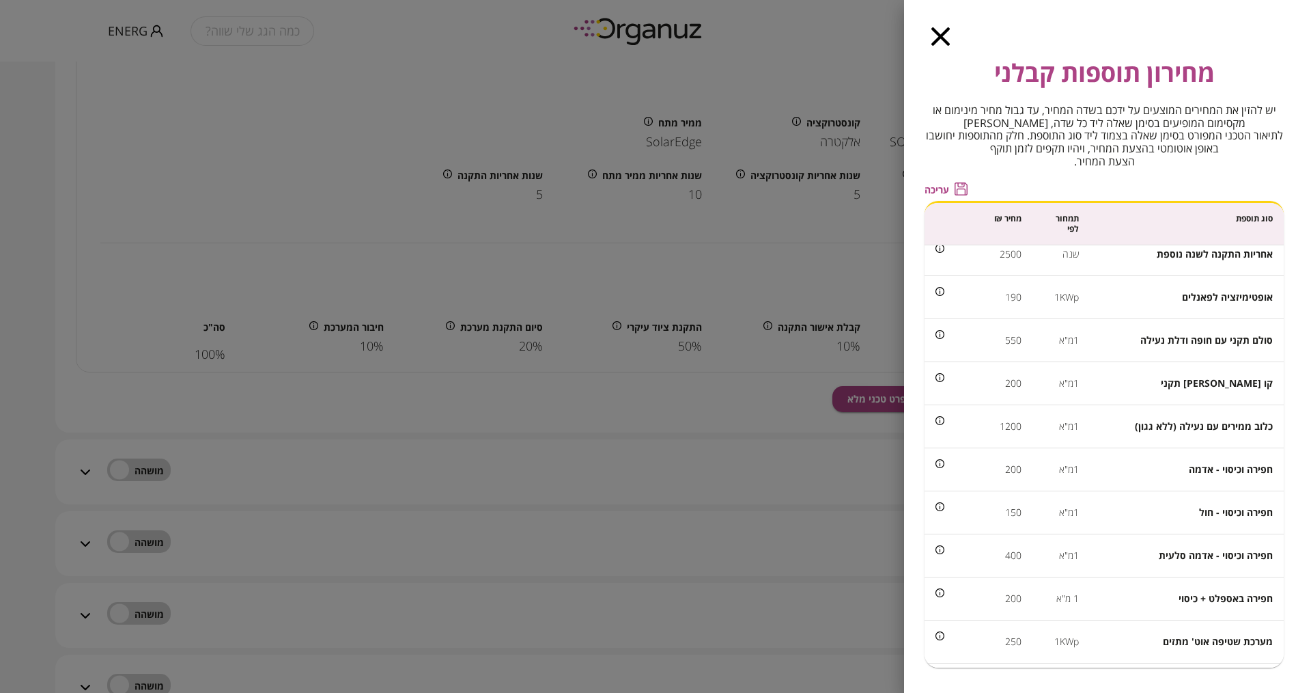
click at [946, 37] on icon "button" at bounding box center [941, 36] width 18 height 18
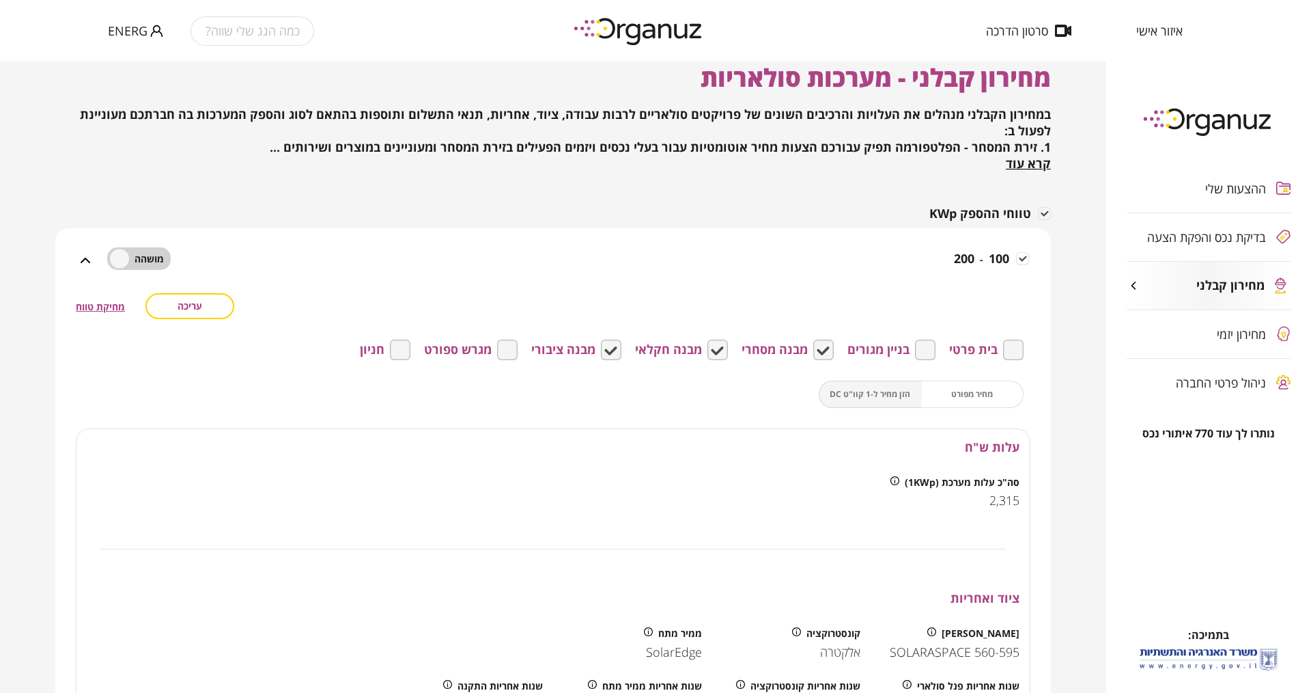
scroll to position [0, 0]
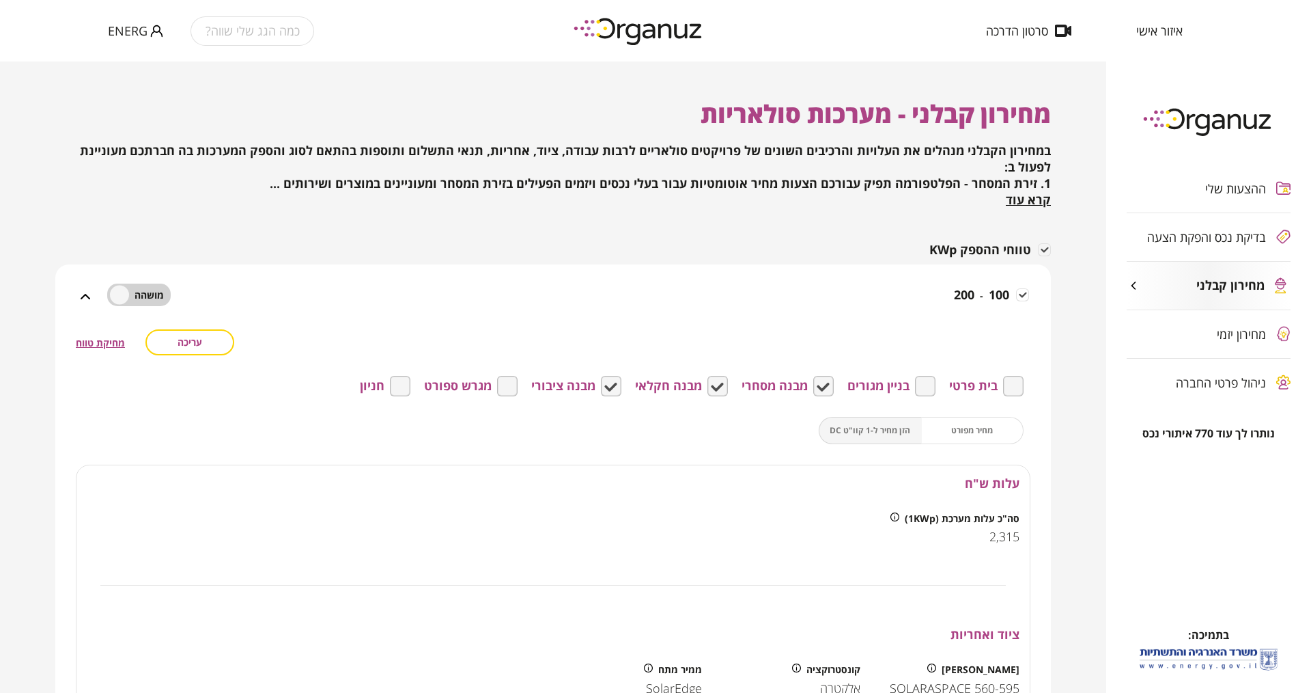
click at [81, 296] on icon at bounding box center [85, 296] width 16 height 16
